Goal: Task Accomplishment & Management: Complete application form

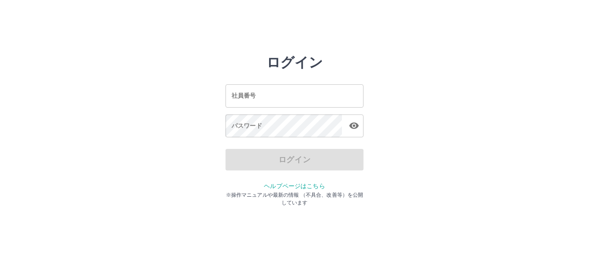
click at [321, 103] on input "社員番号" at bounding box center [294, 95] width 138 height 23
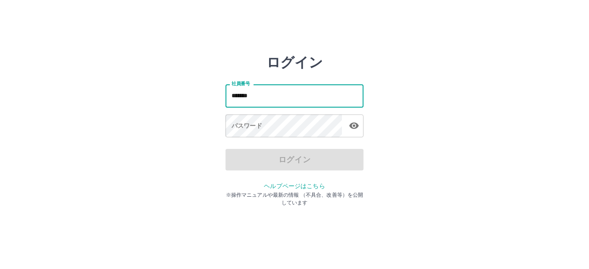
type input "*******"
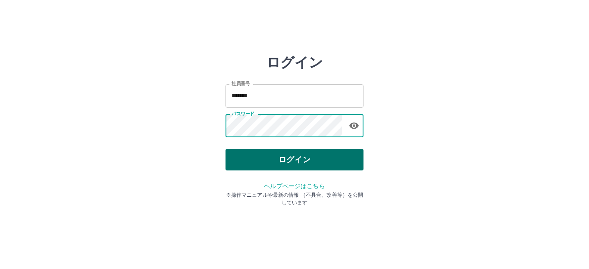
click at [287, 153] on button "ログイン" at bounding box center [294, 160] width 138 height 22
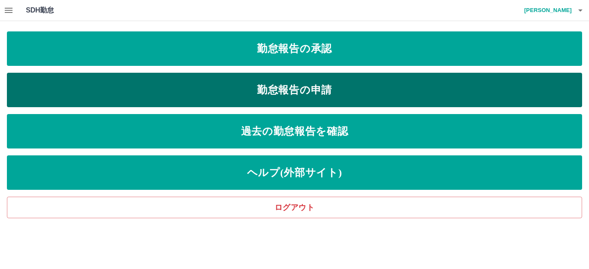
click at [309, 87] on link "勤怠報告の申請" at bounding box center [294, 90] width 575 height 34
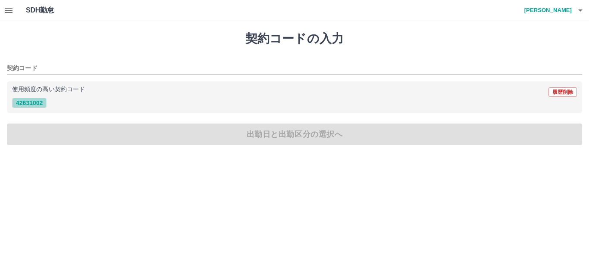
click at [31, 103] on button "42631002" at bounding box center [29, 103] width 34 height 10
type input "********"
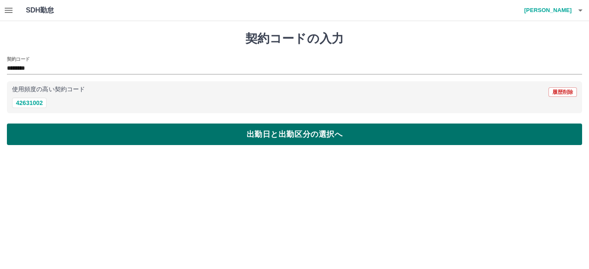
click at [312, 139] on button "出勤日と出勤区分の選択へ" at bounding box center [294, 135] width 575 height 22
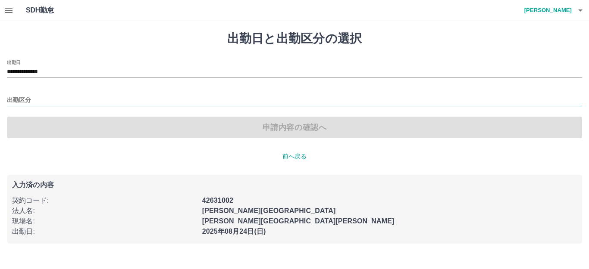
click at [36, 103] on input "出勤区分" at bounding box center [294, 100] width 575 height 11
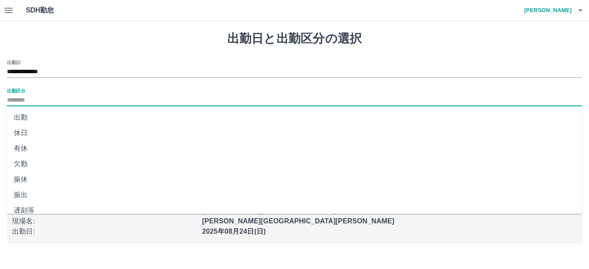
click at [39, 117] on li "出勤" at bounding box center [294, 118] width 575 height 16
type input "**"
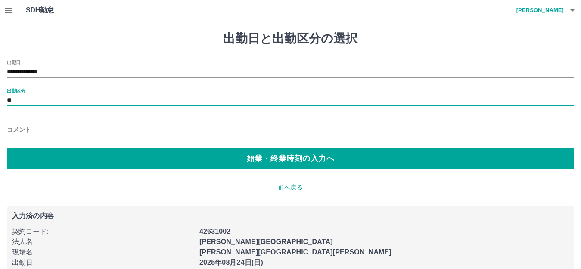
click at [59, 135] on input "コメント" at bounding box center [290, 130] width 567 height 12
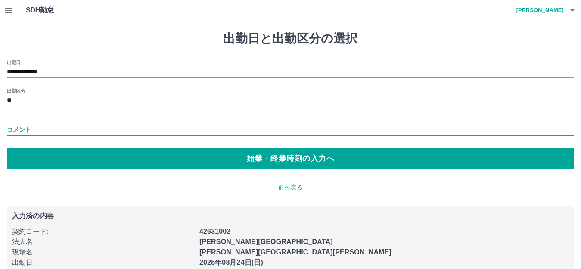
type input "*********"
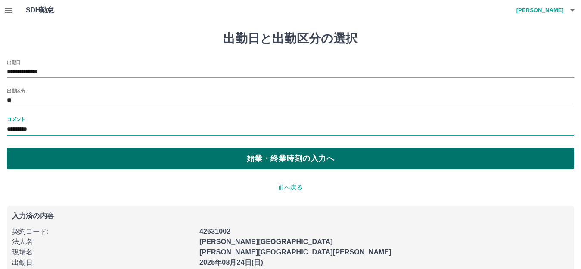
click at [279, 161] on button "始業・終業時刻の入力へ" at bounding box center [290, 159] width 567 height 22
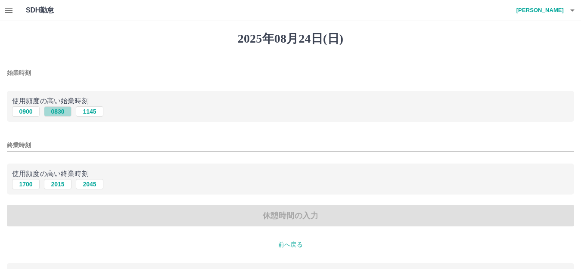
click at [55, 112] on button "0830" at bounding box center [58, 111] width 28 height 10
type input "****"
click at [37, 149] on input "終業時刻" at bounding box center [290, 145] width 567 height 12
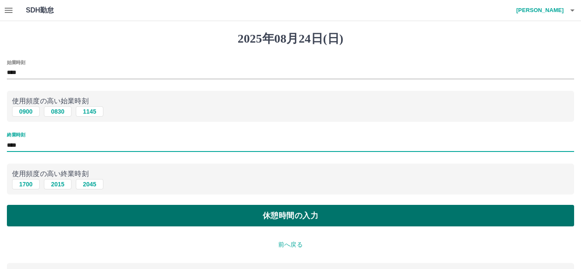
type input "****"
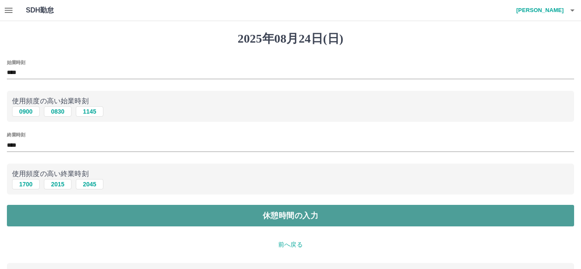
click at [309, 216] on button "休憩時間の入力" at bounding box center [290, 216] width 567 height 22
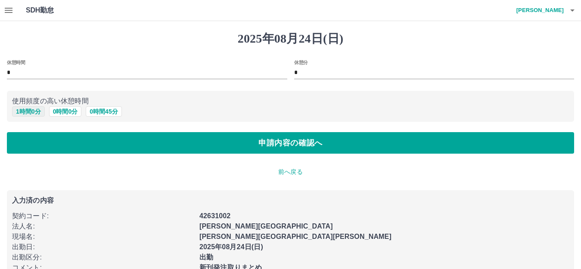
click at [28, 113] on button "1 時間 0 分" at bounding box center [28, 111] width 33 height 10
type input "*"
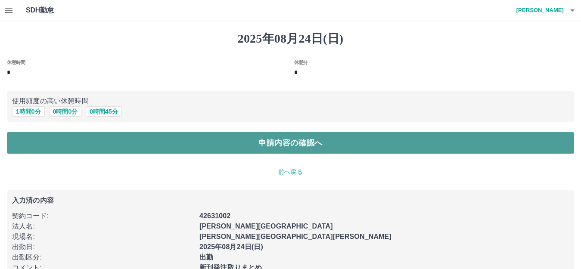
click at [296, 146] on button "申請内容の確認へ" at bounding box center [290, 143] width 567 height 22
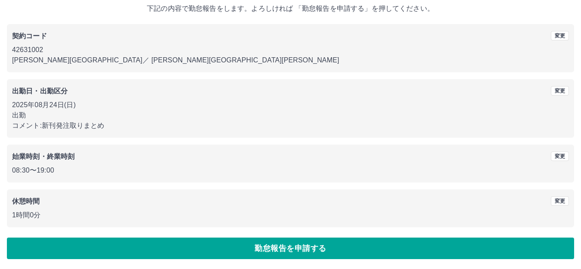
scroll to position [53, 0]
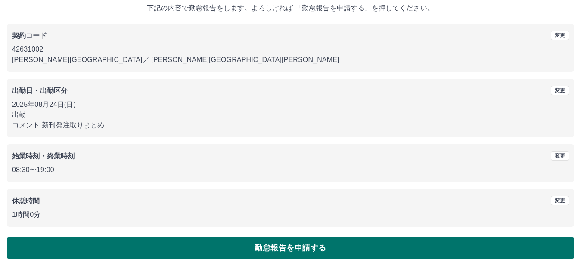
click at [287, 245] on button "勤怠報告を申請する" at bounding box center [290, 248] width 567 height 22
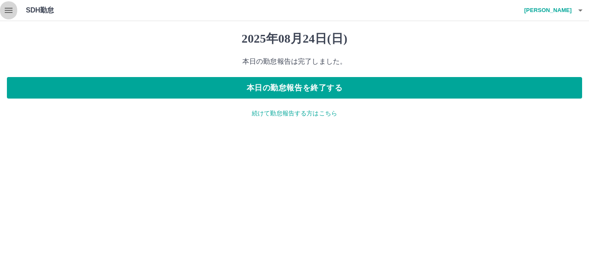
click at [6, 14] on icon "button" at bounding box center [8, 10] width 10 height 10
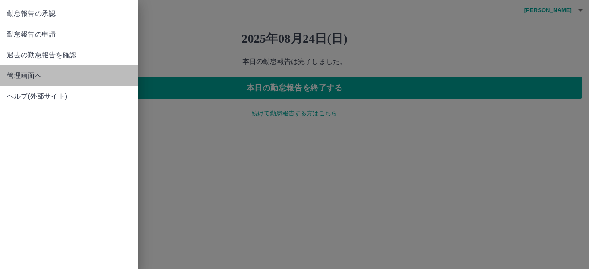
click at [16, 74] on span "管理画面へ" at bounding box center [69, 76] width 124 height 10
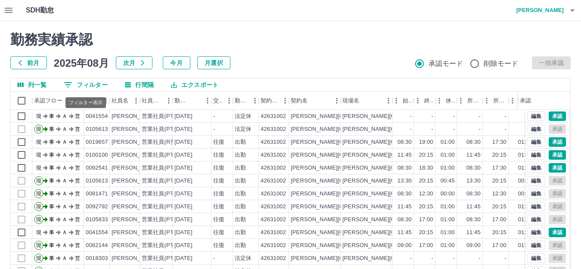
click at [86, 85] on button "0 フィルター" at bounding box center [86, 84] width 58 height 13
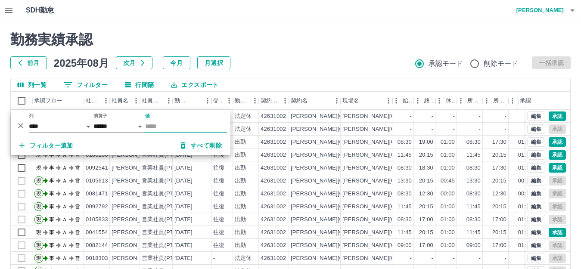
click at [184, 125] on input "値" at bounding box center [186, 126] width 82 height 12
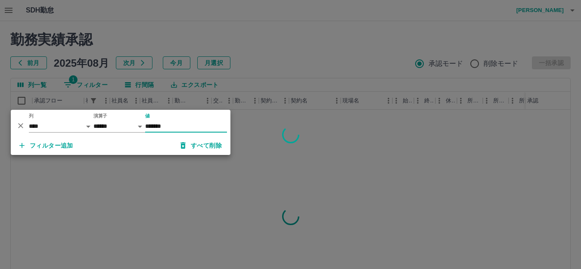
type input "*******"
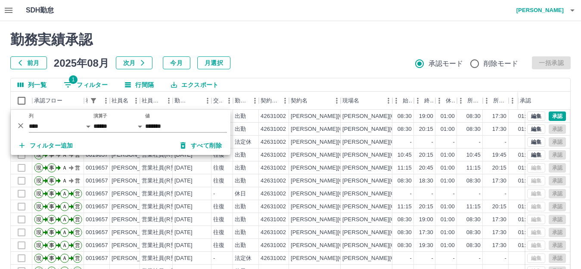
click at [327, 44] on h2 "勤務実績承認" at bounding box center [290, 39] width 561 height 16
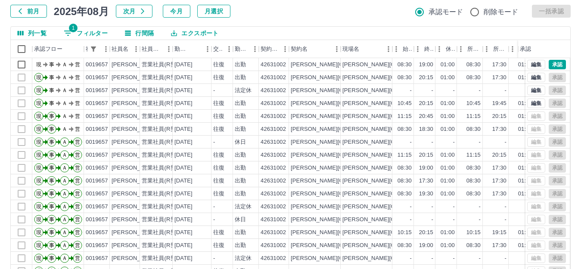
scroll to position [69, 0]
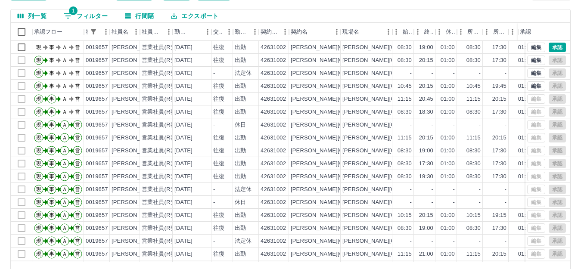
click at [580, 263] on div "勤務実績承認 前月 [DATE] 次月 今月 月選択 承認モード 削除モード 一括承認 列一覧 1 フィルター 行間隔 エクスポート 承認フロー 社員番号 社…" at bounding box center [290, 123] width 581 height 343
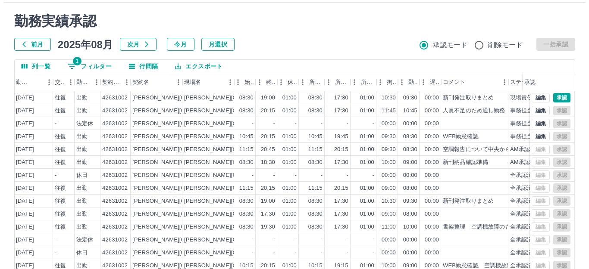
scroll to position [0, 0]
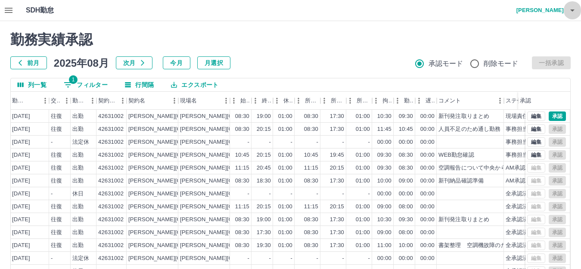
click at [573, 11] on icon "button" at bounding box center [572, 10] width 4 height 2
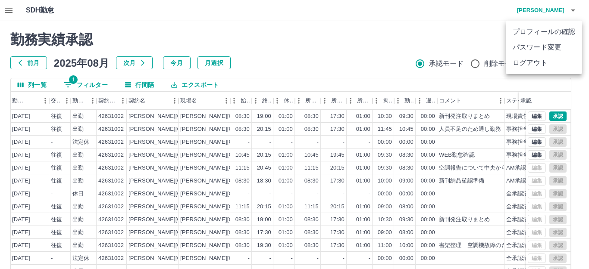
click at [542, 65] on li "ログアウト" at bounding box center [543, 63] width 76 height 16
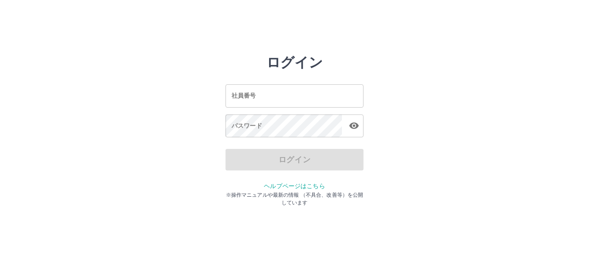
drag, startPoint x: 378, startPoint y: 148, endPoint x: 379, endPoint y: 138, distance: 10.3
click at [378, 148] on div "ログイン 社員番号 社員番号 パスワード パスワード ログイン ヘルプページはこちら ※操作マニュアルや最新の情報 （不具合、改善等）を公開しています" at bounding box center [294, 123] width 517 height 138
